Goal: Information Seeking & Learning: Learn about a topic

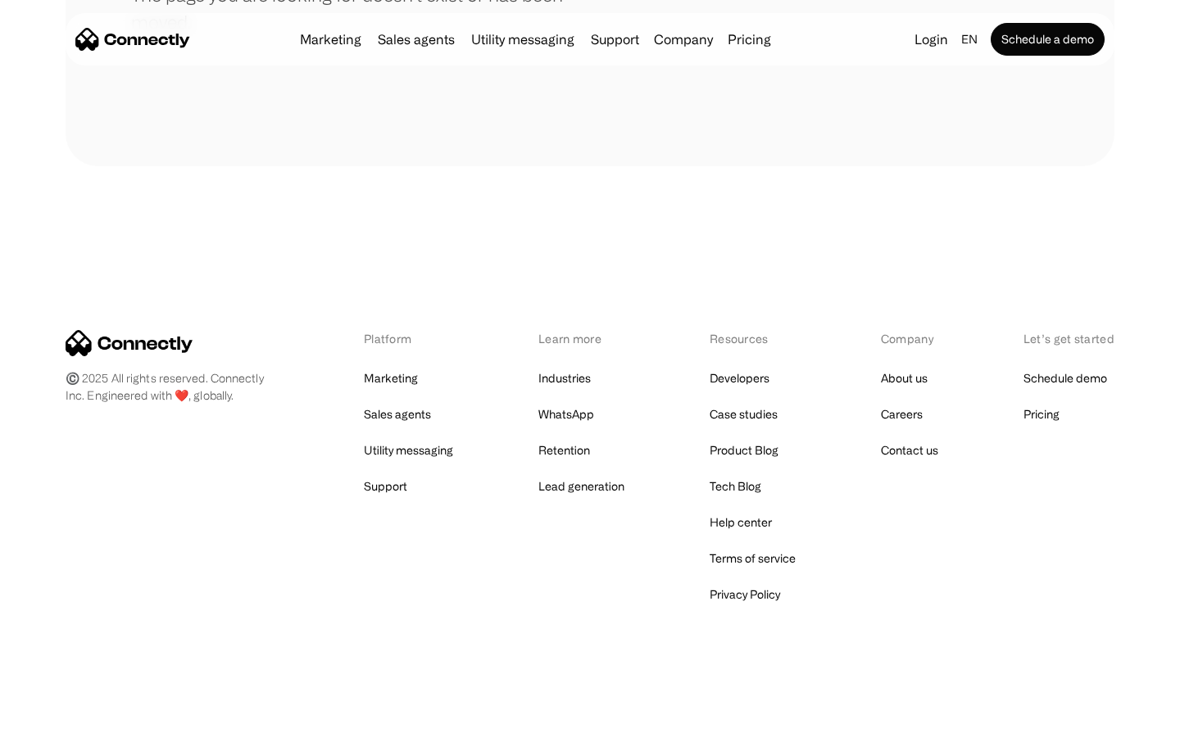
scroll to position [299, 0]
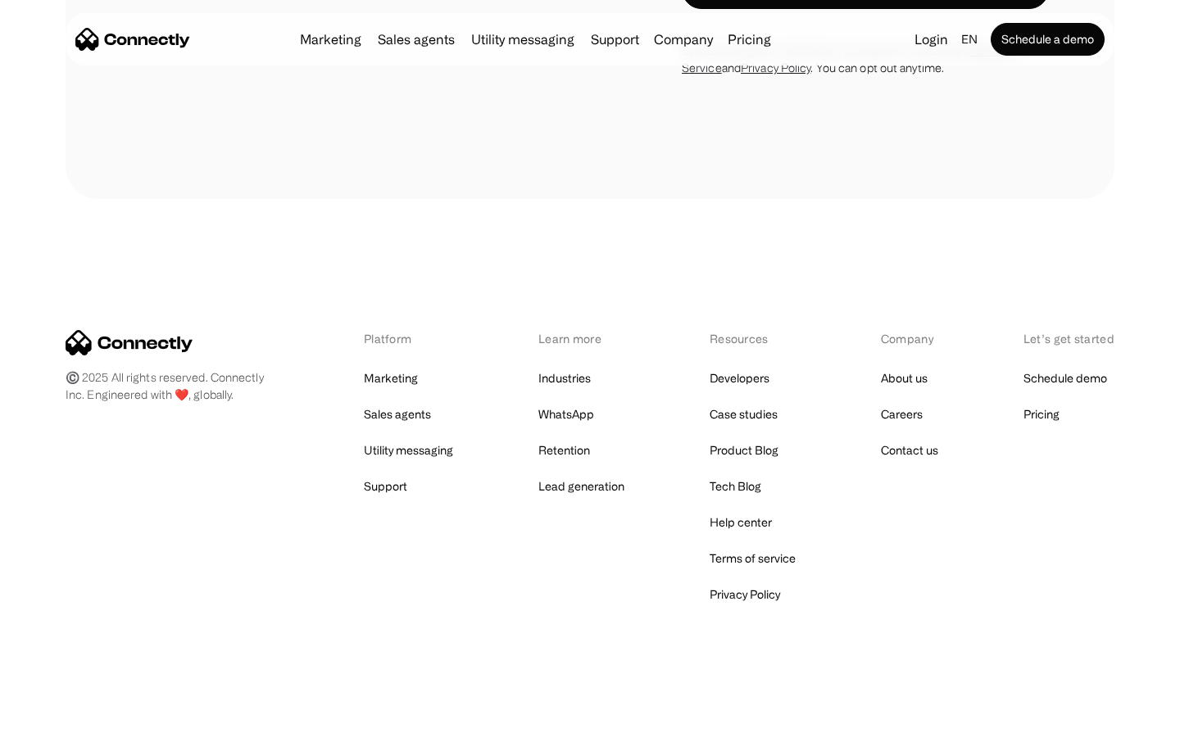
scroll to position [661, 0]
